Goal: Task Accomplishment & Management: Manage account settings

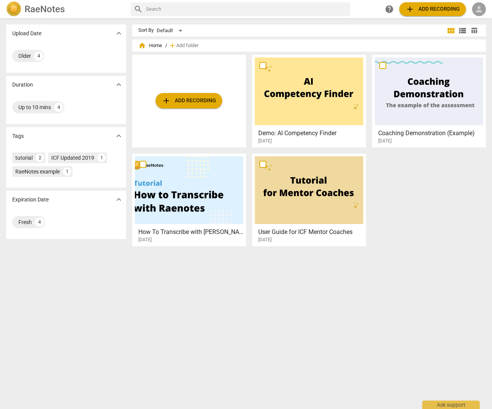
click at [478, 13] on span "person" at bounding box center [478, 9] width 9 height 9
click at [475, 21] on li "Login" at bounding box center [472, 18] width 28 height 18
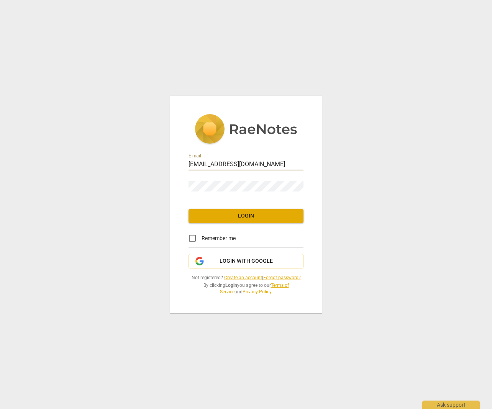
type input "[EMAIL_ADDRESS][DOMAIN_NAME]"
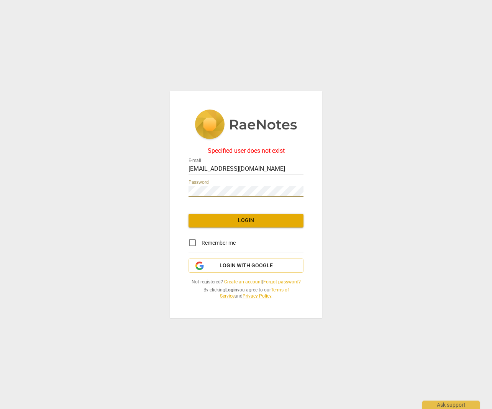
click at [174, 192] on div "Specified user does not exist E-mail [EMAIL_ADDRESS][DOMAIN_NAME] Password Logi…" at bounding box center [246, 204] width 152 height 227
click at [167, 189] on div "Specified user does not exist E-mail [EMAIL_ADDRESS][DOMAIN_NAME] Password Logi…" at bounding box center [246, 204] width 492 height 409
click at [165, 187] on div "Specified user does not exist E-mail [EMAIL_ADDRESS][DOMAIN_NAME] Password Logi…" at bounding box center [246, 204] width 492 height 409
click at [167, 186] on div "Specified user does not exist E-mail [EMAIL_ADDRESS][DOMAIN_NAME] Password Logi…" at bounding box center [246, 204] width 492 height 409
click at [148, 186] on div "Specified user does not exist E-mail [EMAIL_ADDRESS][DOMAIN_NAME] Password Logi…" at bounding box center [246, 204] width 492 height 409
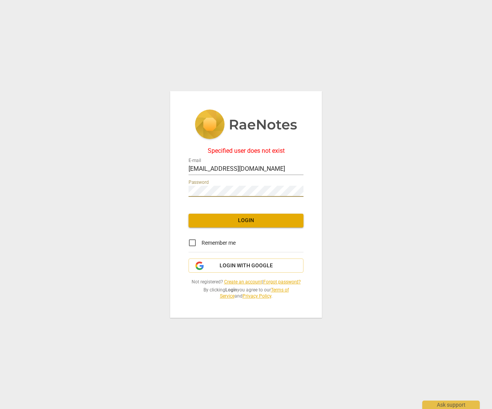
click at [144, 189] on div "Specified user does not exist E-mail [EMAIL_ADDRESS][DOMAIN_NAME] Password Logi…" at bounding box center [246, 204] width 492 height 409
click at [170, 188] on div "Specified user does not exist E-mail [EMAIL_ADDRESS][DOMAIN_NAME] Password Logi…" at bounding box center [246, 204] width 492 height 409
